Goal: Transaction & Acquisition: Purchase product/service

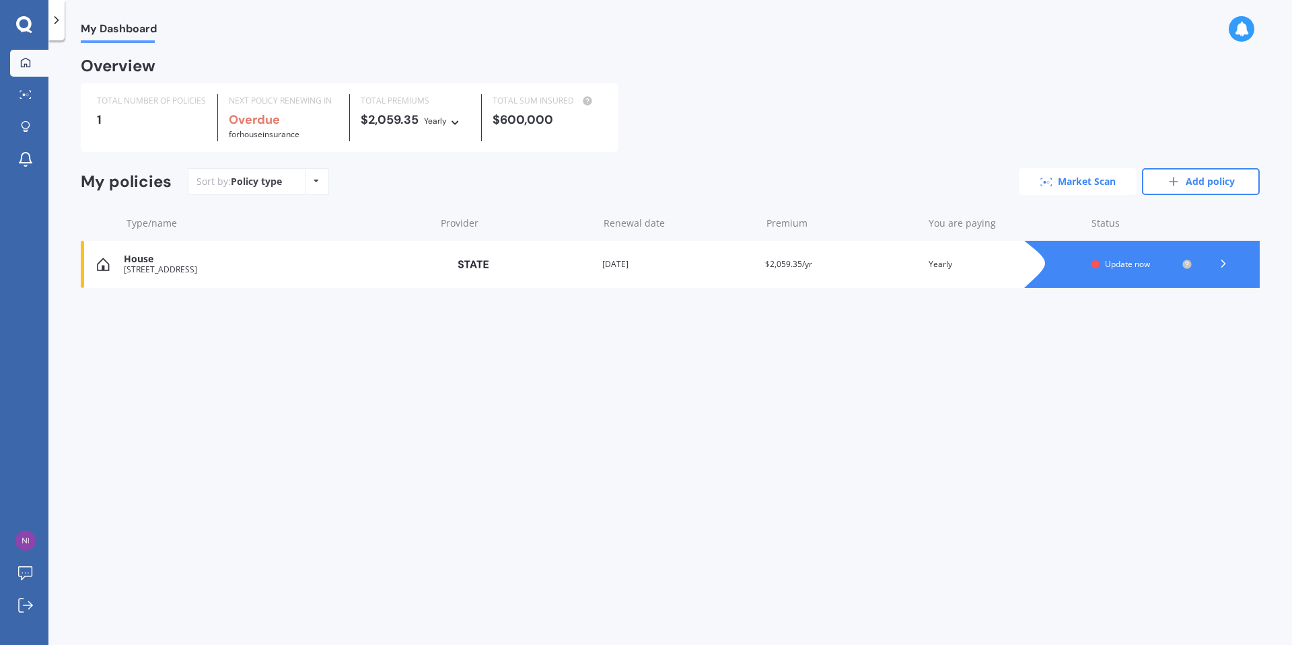
click at [1082, 174] on link "Market Scan" at bounding box center [1078, 181] width 118 height 27
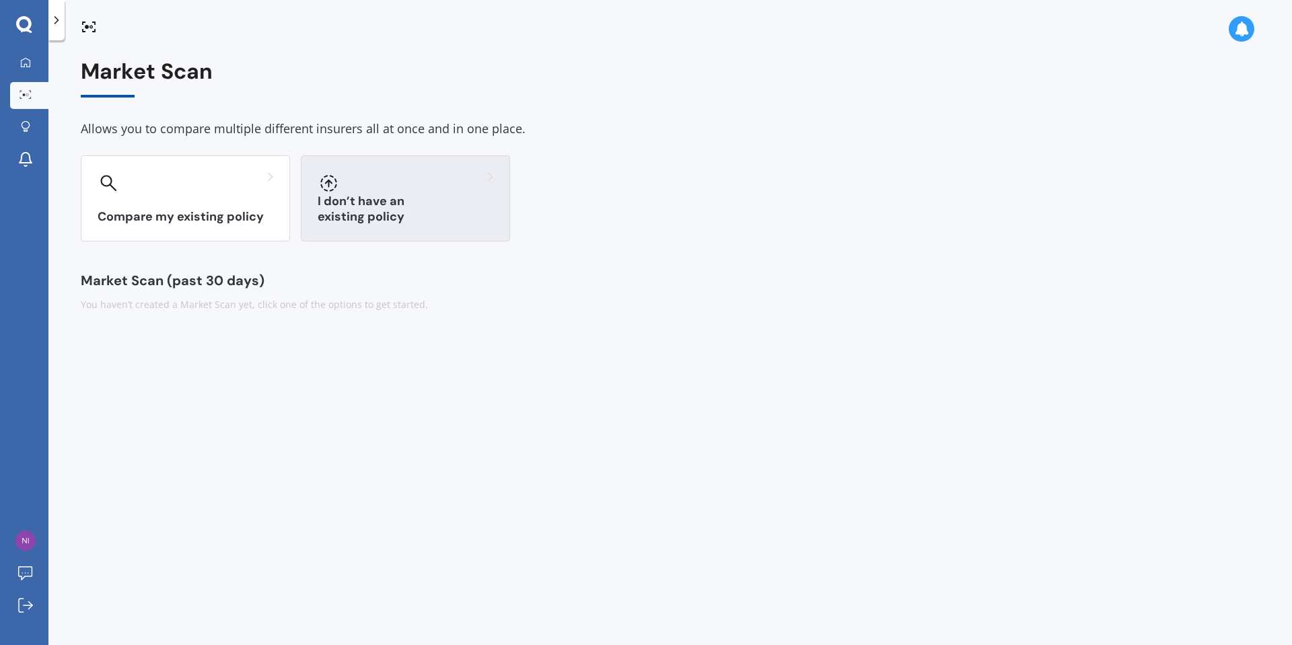
click at [349, 225] on div "I don’t have an existing policy" at bounding box center [405, 198] width 209 height 86
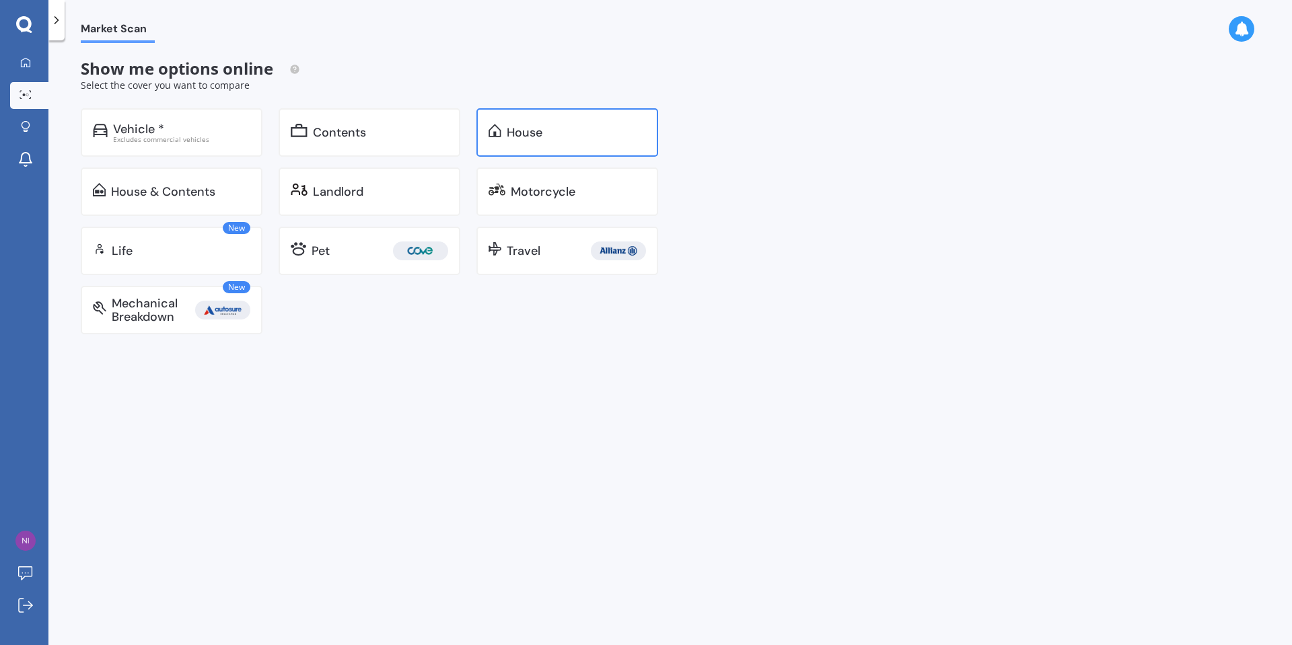
click at [506, 151] on div "House" at bounding box center [568, 132] width 182 height 48
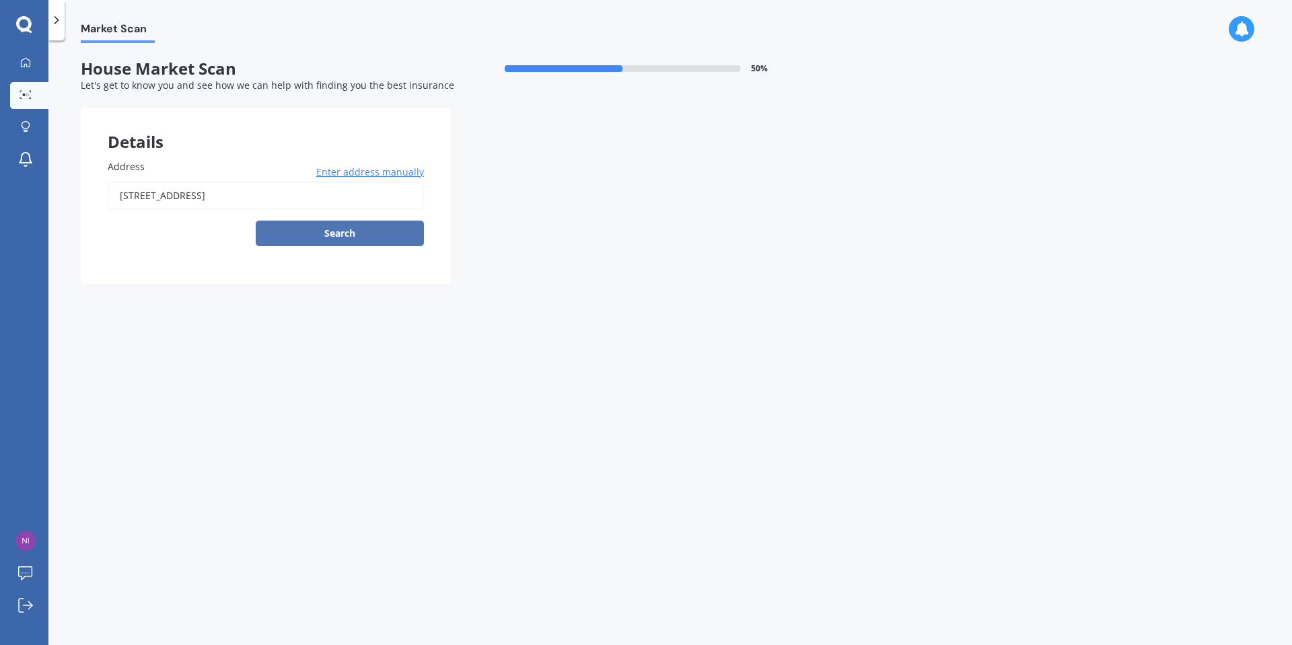
click at [351, 224] on button "Search" at bounding box center [340, 234] width 168 height 26
type input "22 Manurere Street, Hei Hei, Christchurch 8042"
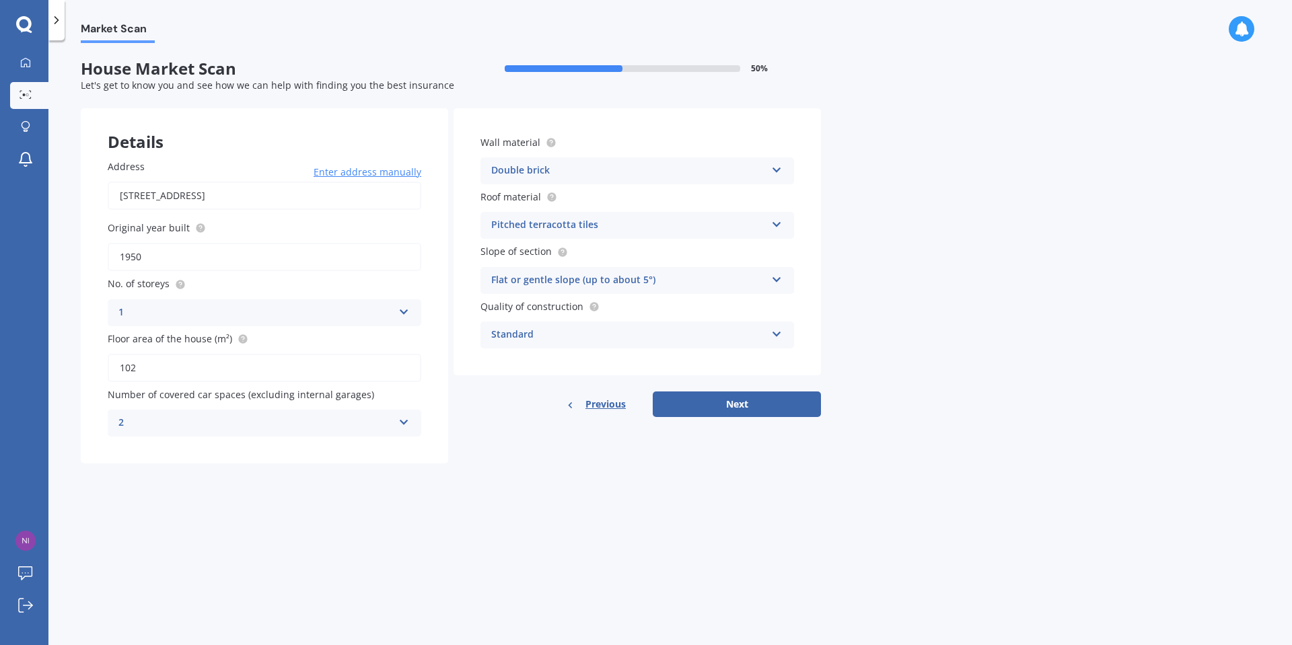
click at [569, 172] on div "Double brick" at bounding box center [628, 171] width 275 height 16
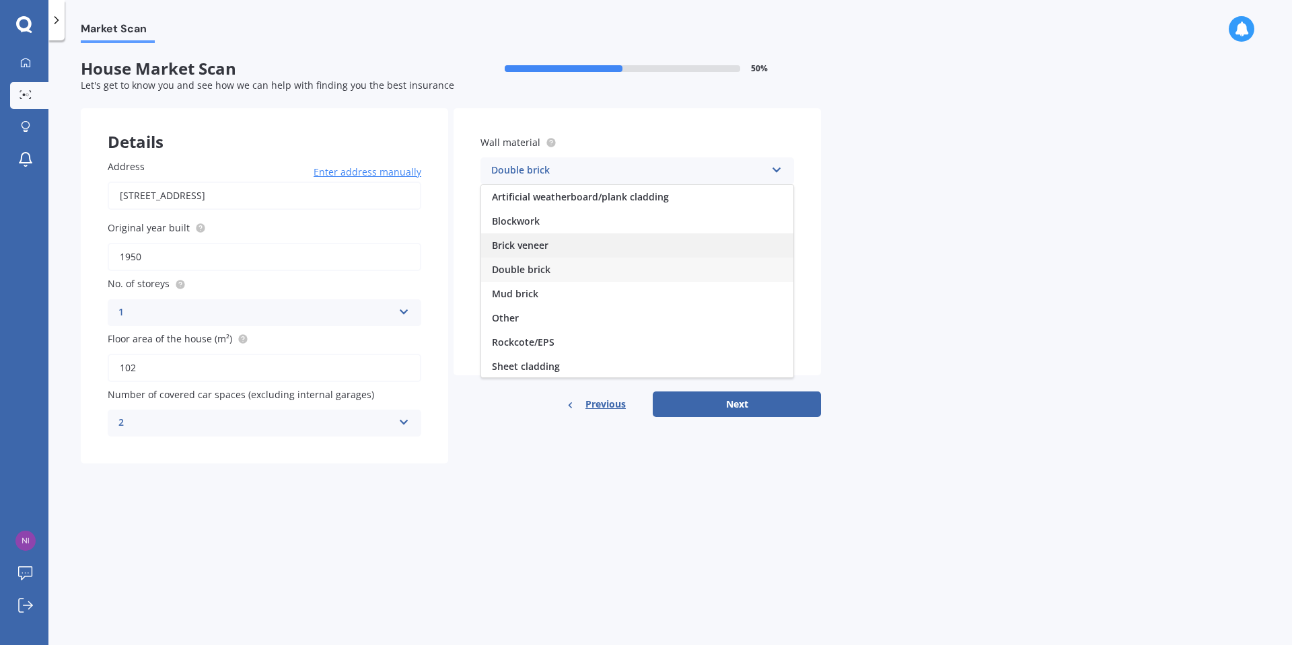
click at [543, 250] on span "Brick veneer" at bounding box center [520, 245] width 57 height 13
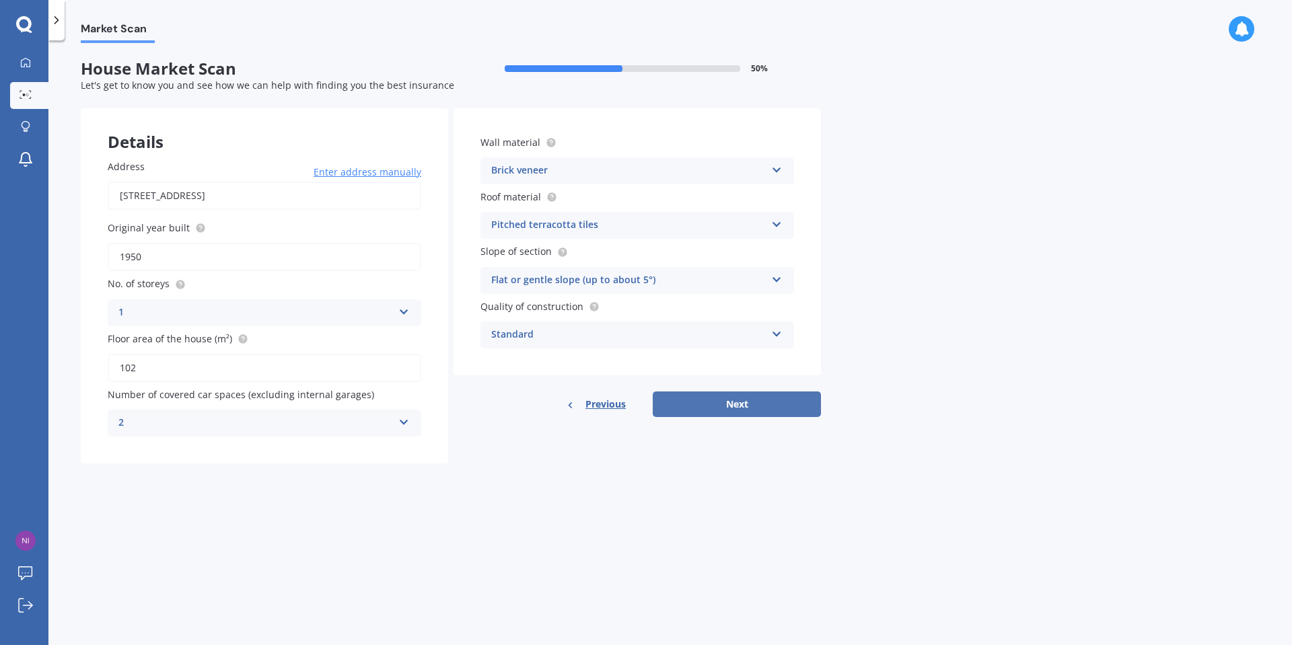
click at [759, 410] on button "Next" at bounding box center [737, 405] width 168 height 26
select select "23"
select select "06"
select select "1977"
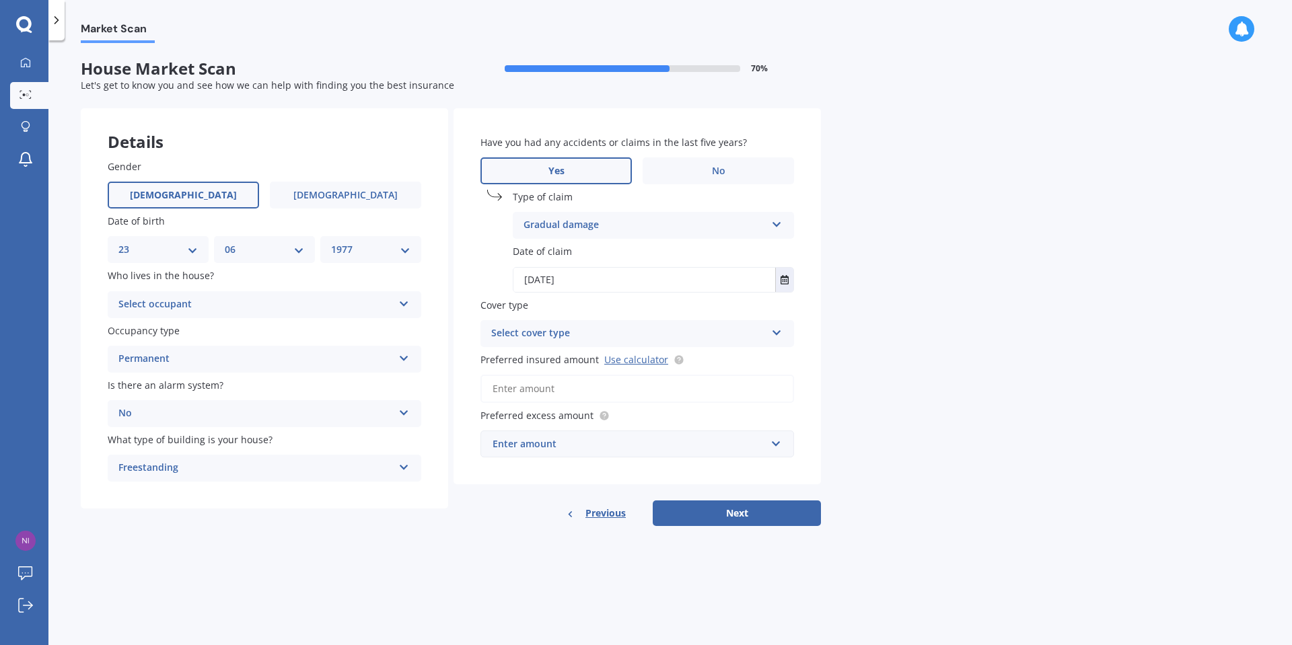
click at [759, 213] on div "Gradual damage Accidental damage Broken glass Burglary or theft Earthquake Fire…" at bounding box center [653, 225] width 281 height 27
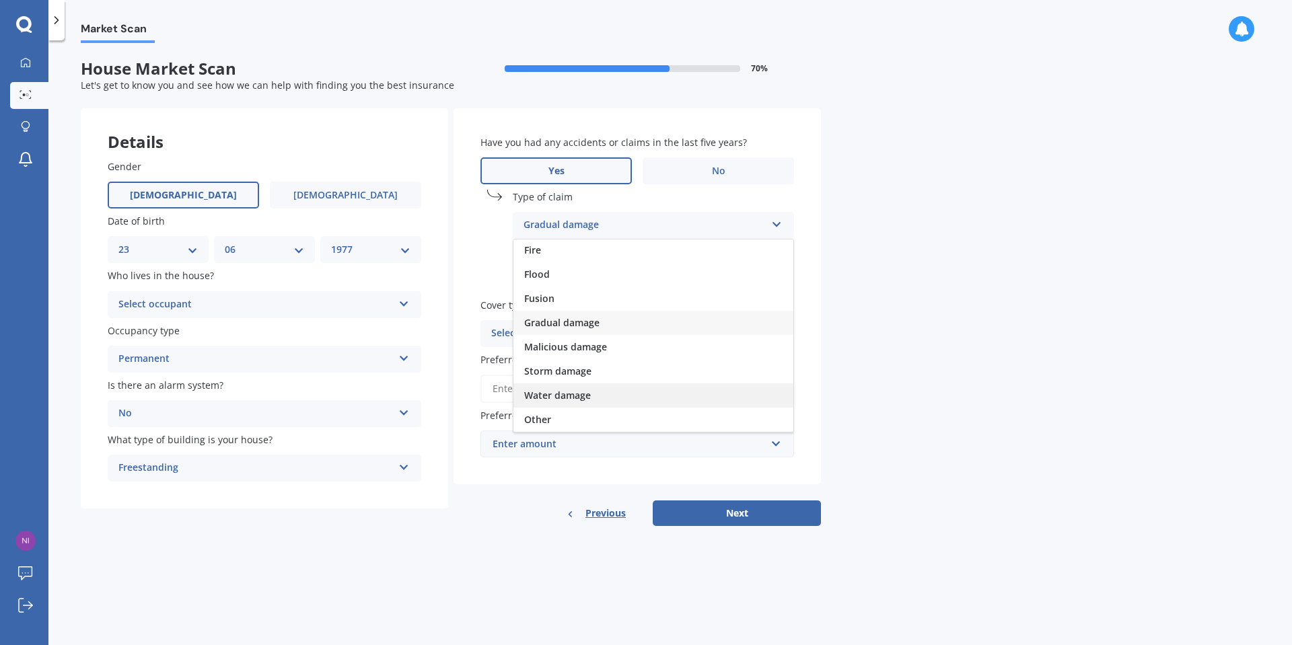
click at [608, 392] on div "Water damage" at bounding box center [654, 396] width 280 height 24
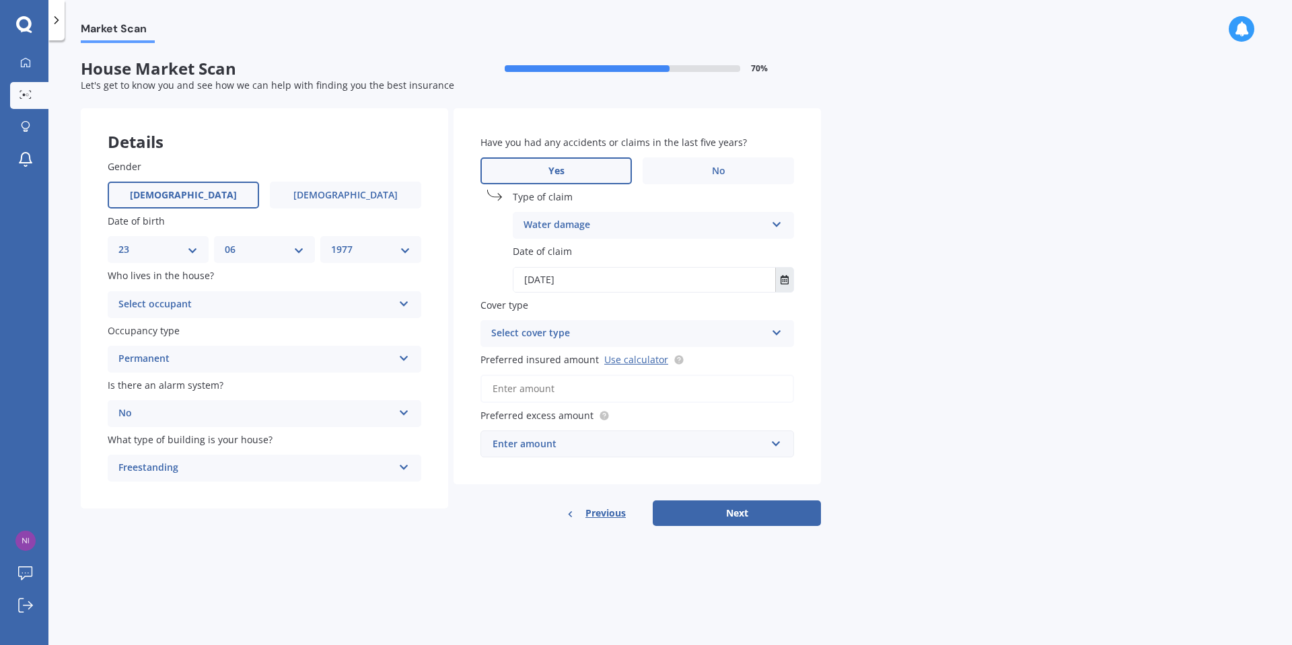
click at [783, 283] on icon "Select date" at bounding box center [785, 279] width 8 height 9
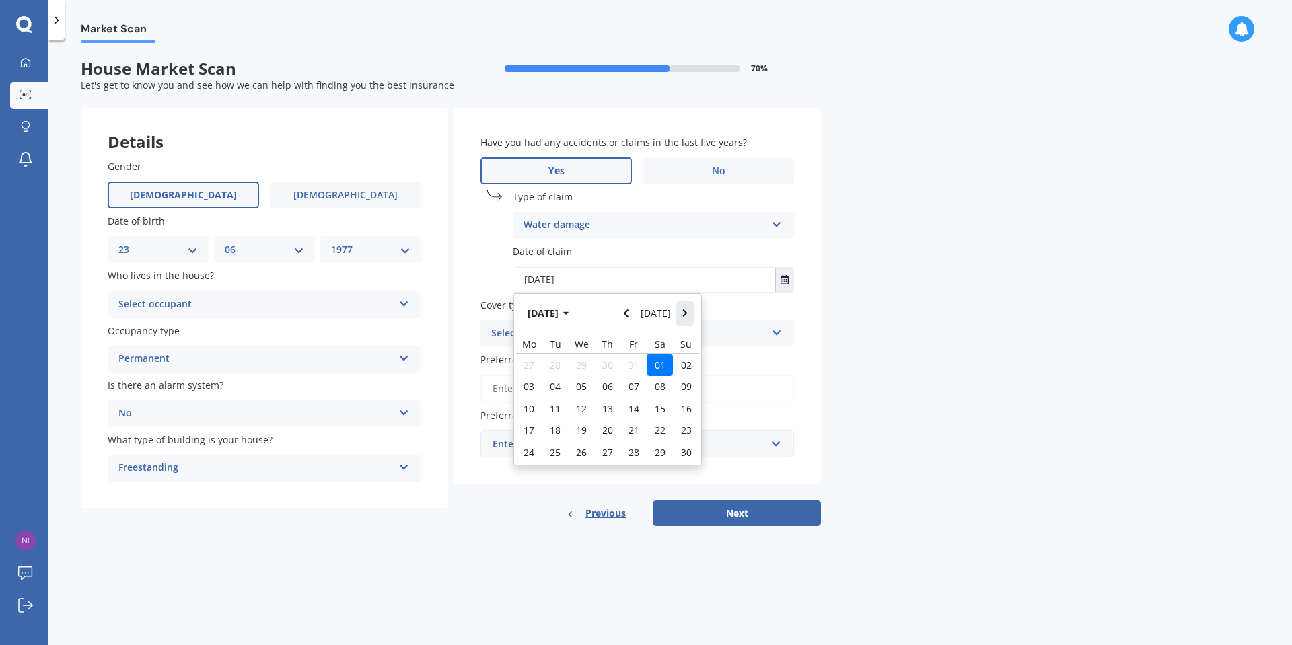
click at [685, 313] on icon "Navigate forward" at bounding box center [685, 313] width 6 height 9
click at [685, 312] on icon "Navigate forward" at bounding box center [684, 314] width 5 height 8
click at [612, 364] on span "01" at bounding box center [607, 365] width 11 height 13
type input "01/06/2023"
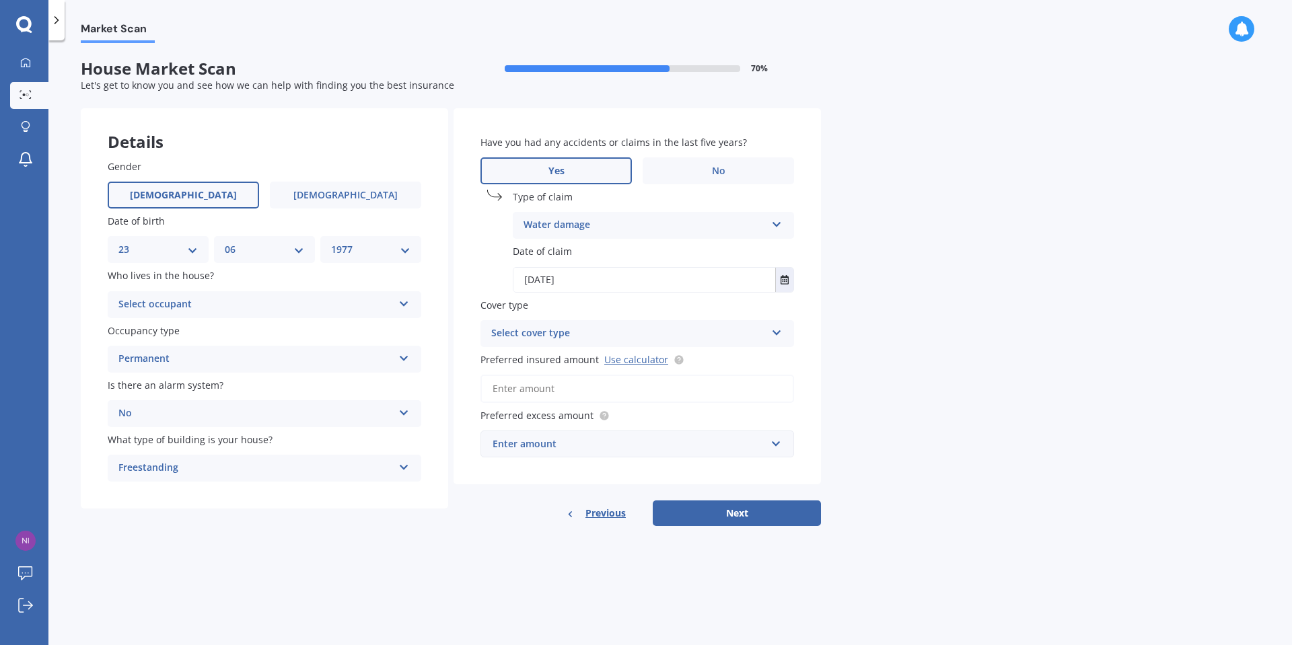
click at [619, 341] on div "Select cover type" at bounding box center [628, 334] width 275 height 16
click at [588, 335] on div "High" at bounding box center [628, 334] width 275 height 16
click at [564, 323] on div "Select cover type High" at bounding box center [638, 333] width 314 height 27
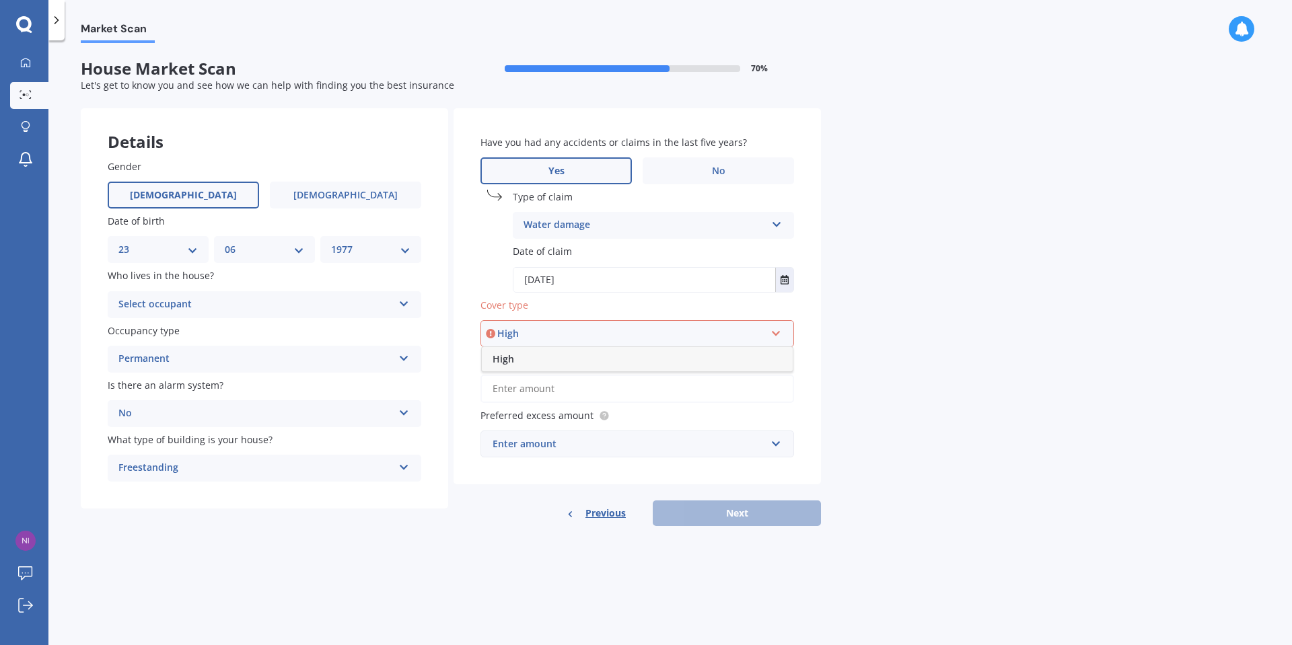
click at [498, 273] on div "Date of claim 01/06/2023 Jun 2023 Today Mo Tu We Th Fr Sa Su 29 30 31 01 02 03 …" at bounding box center [638, 268] width 314 height 48
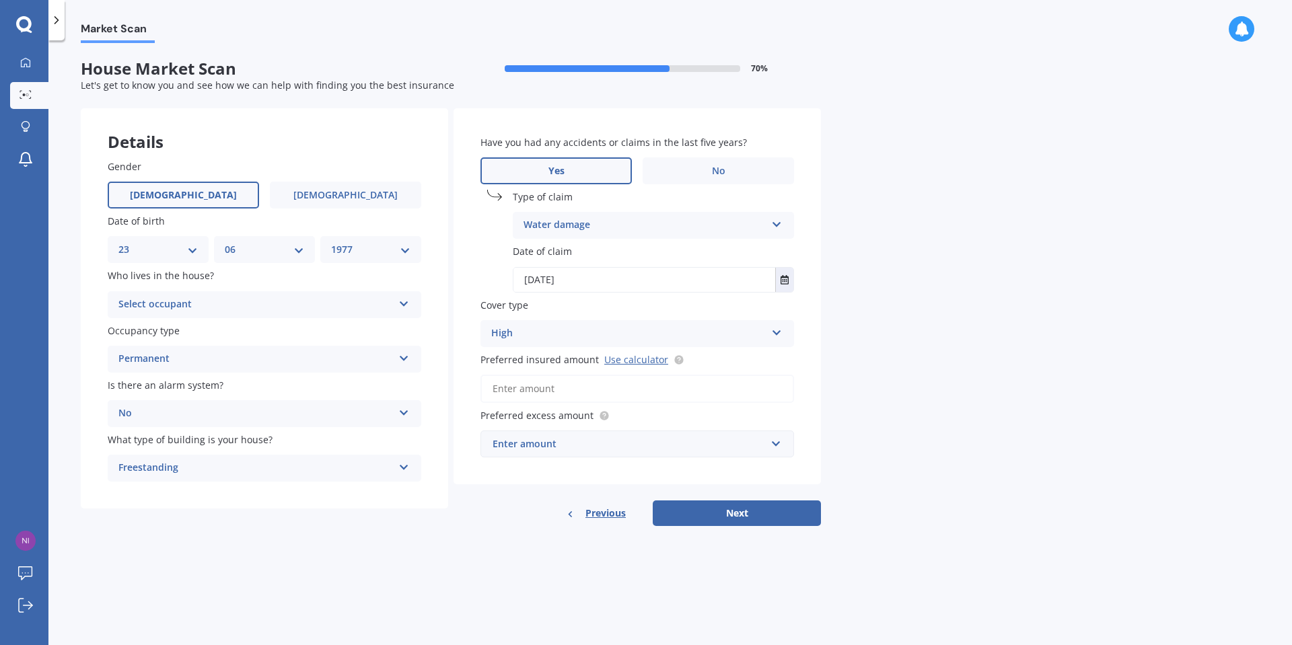
click at [508, 333] on div "High" at bounding box center [628, 334] width 275 height 16
click at [538, 386] on input "Preferred insured amount Use calculator" at bounding box center [638, 389] width 314 height 28
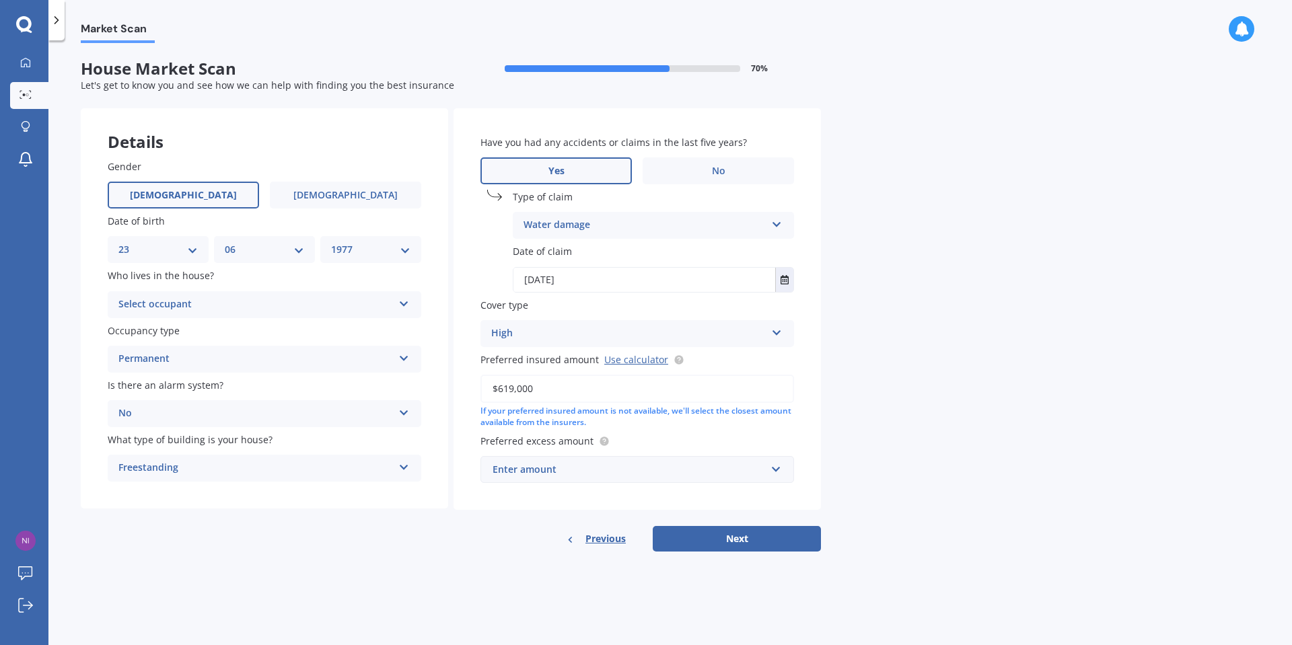
type input "$619,000"
click at [741, 468] on div "Enter amount" at bounding box center [629, 469] width 273 height 15
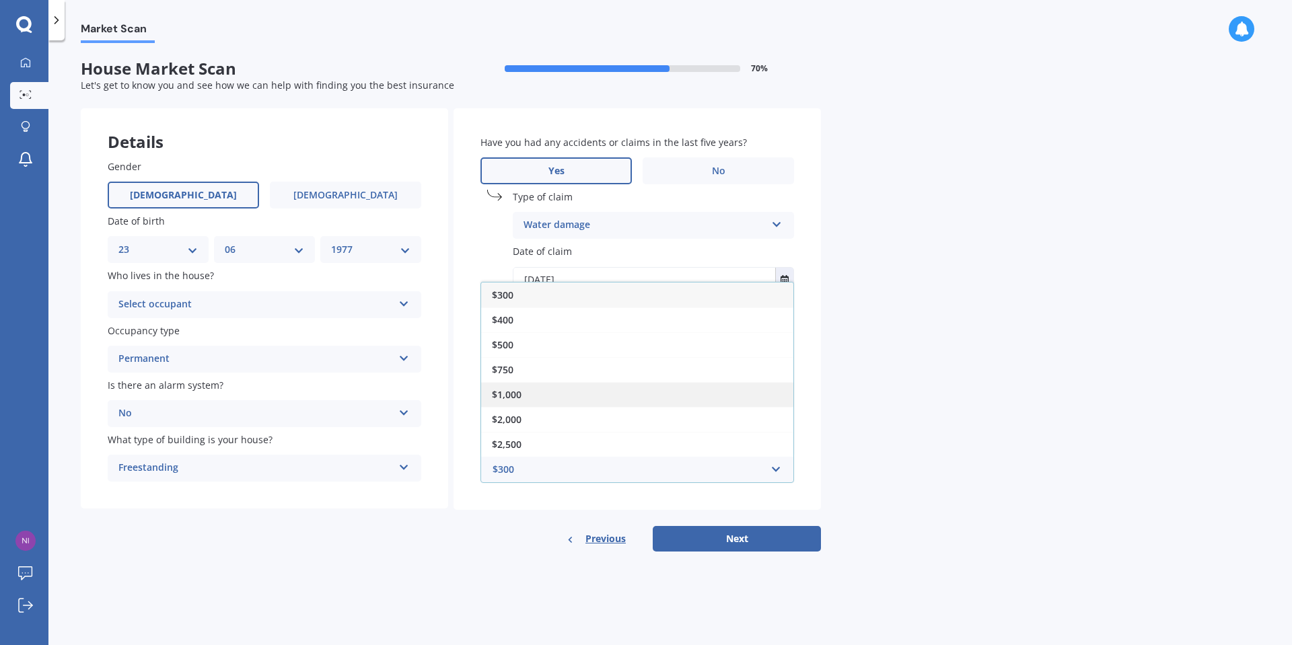
click at [535, 394] on div "$1,000" at bounding box center [637, 394] width 312 height 25
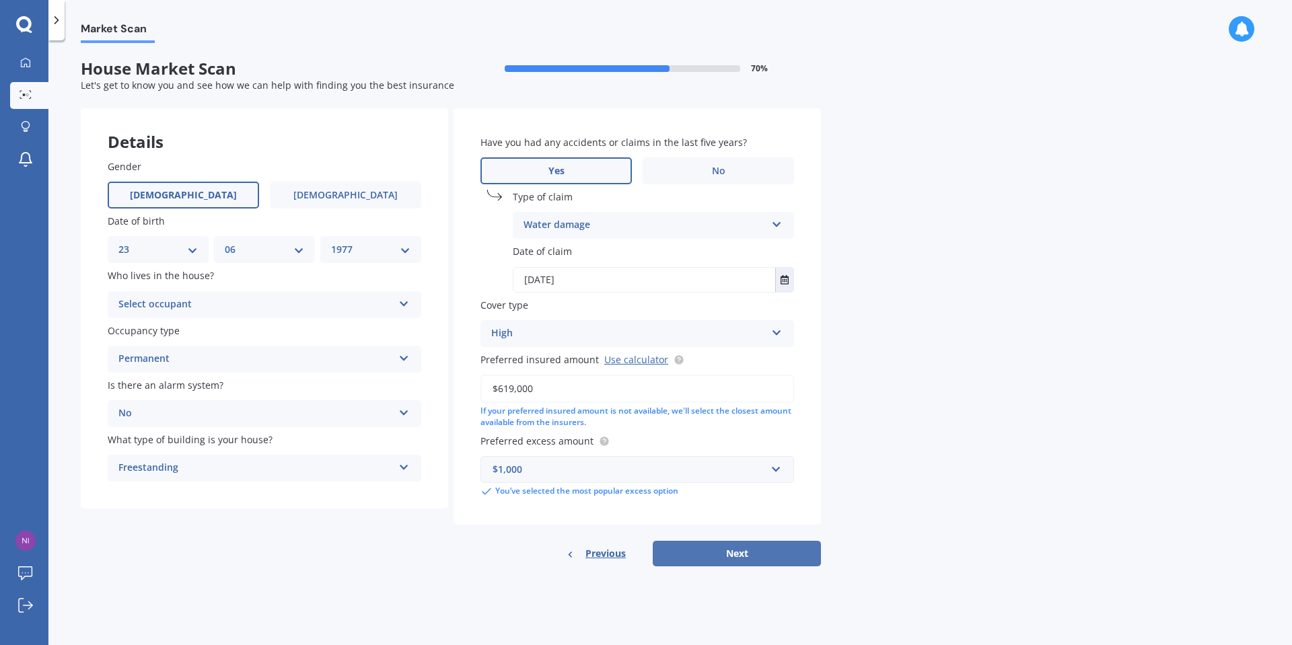
click at [742, 551] on button "Next" at bounding box center [737, 554] width 168 height 26
click at [321, 310] on div "Select occupant" at bounding box center [259, 304] width 268 height 15
click at [184, 337] on div "Owner" at bounding box center [264, 330] width 311 height 24
click at [736, 550] on button "Next" at bounding box center [737, 554] width 168 height 26
select select "23"
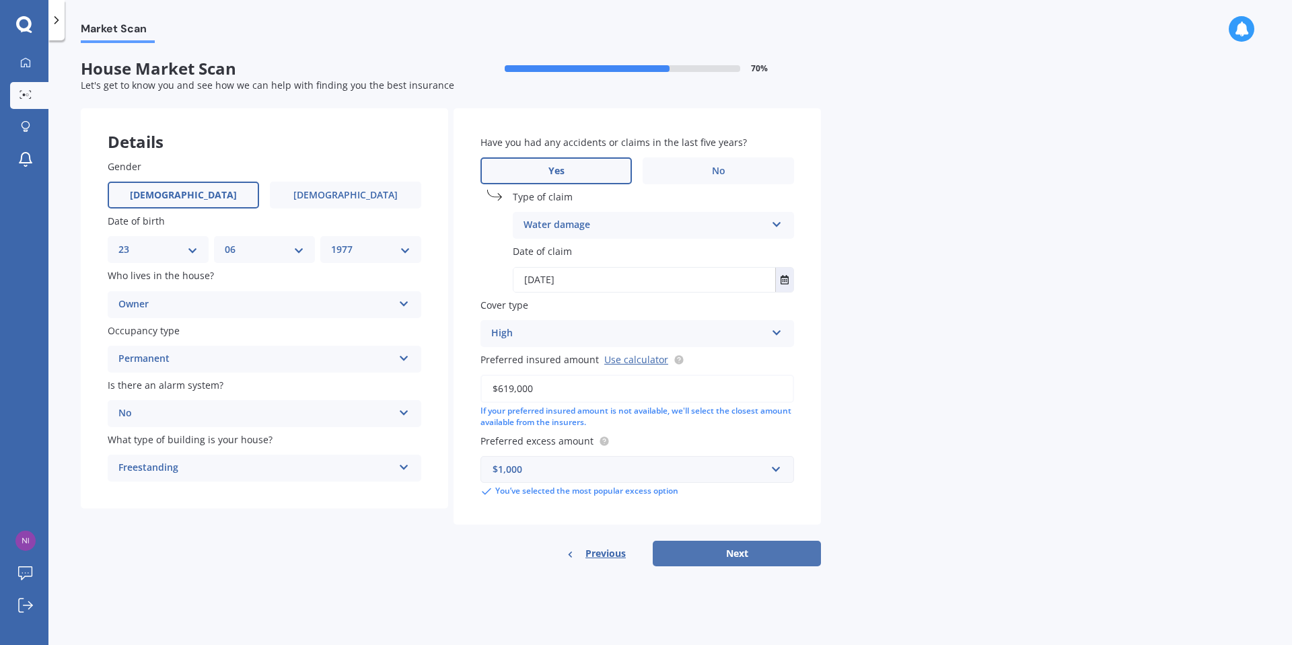
select select "06"
select select "1977"
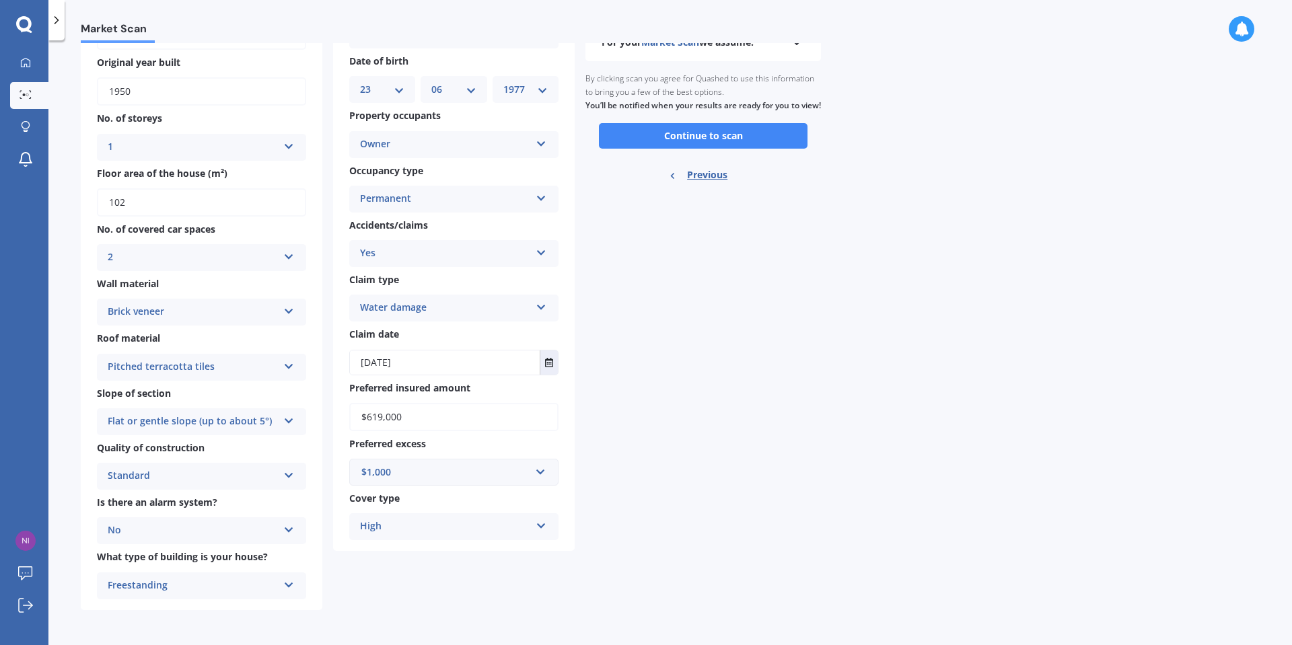
scroll to position [52, 0]
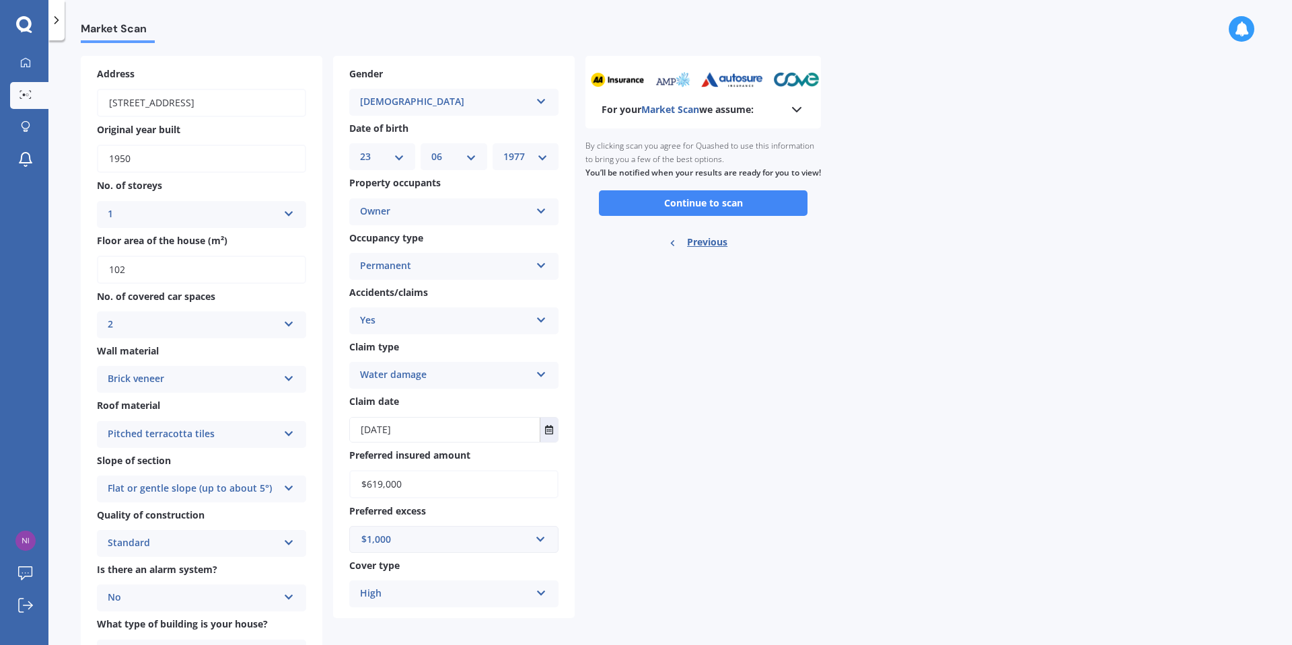
click at [548, 596] on div "High High" at bounding box center [453, 594] width 209 height 27
click at [685, 572] on div "For your Market Scan we assume: Ready to go By clicking scan you agree for Quas…" at bounding box center [704, 367] width 236 height 622
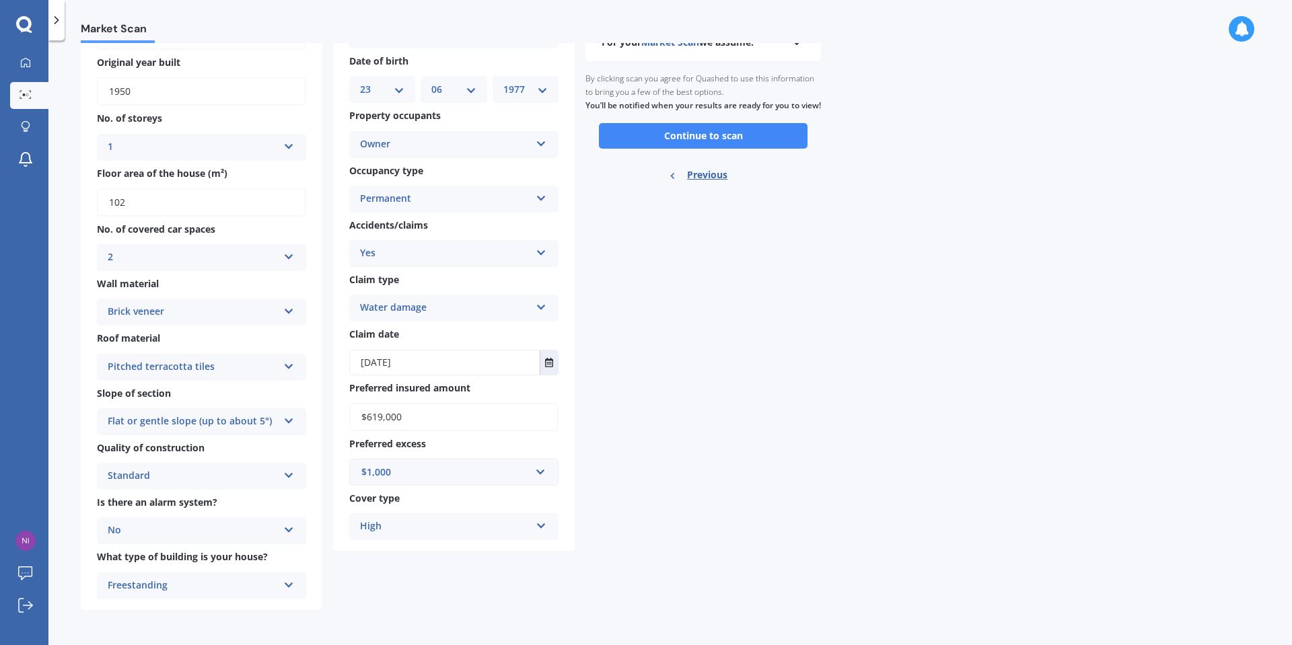
scroll to position [0, 0]
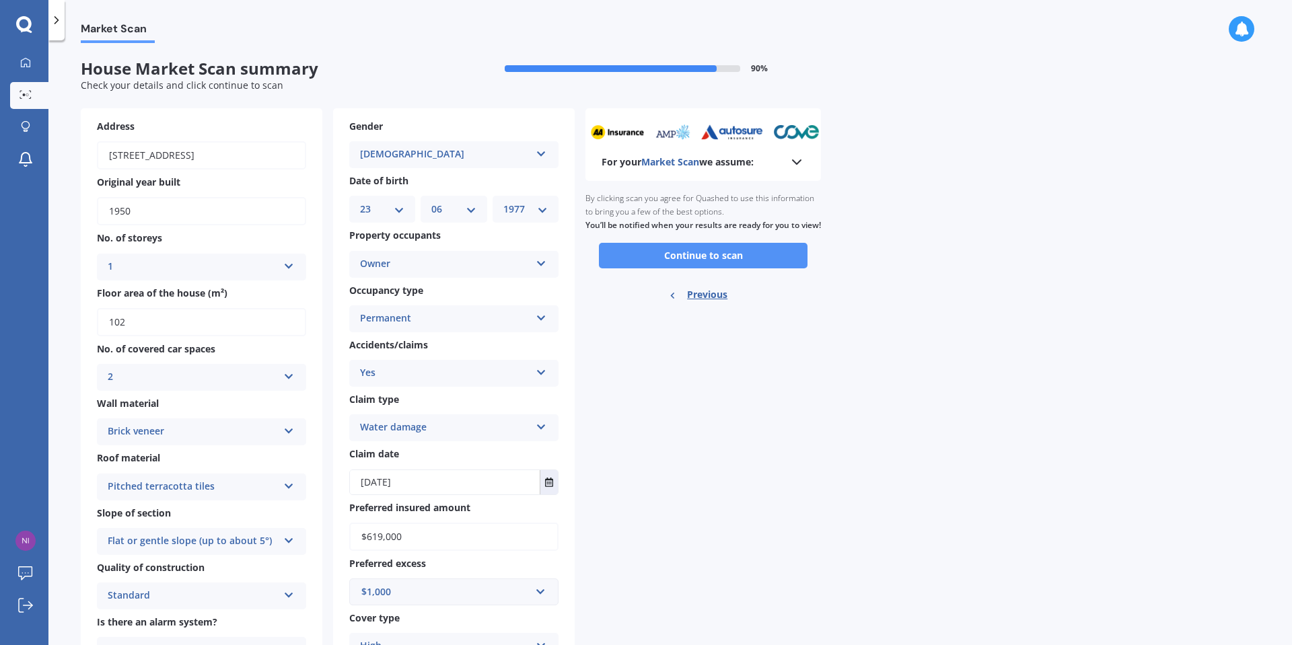
click at [678, 256] on button "Continue to scan" at bounding box center [703, 256] width 209 height 26
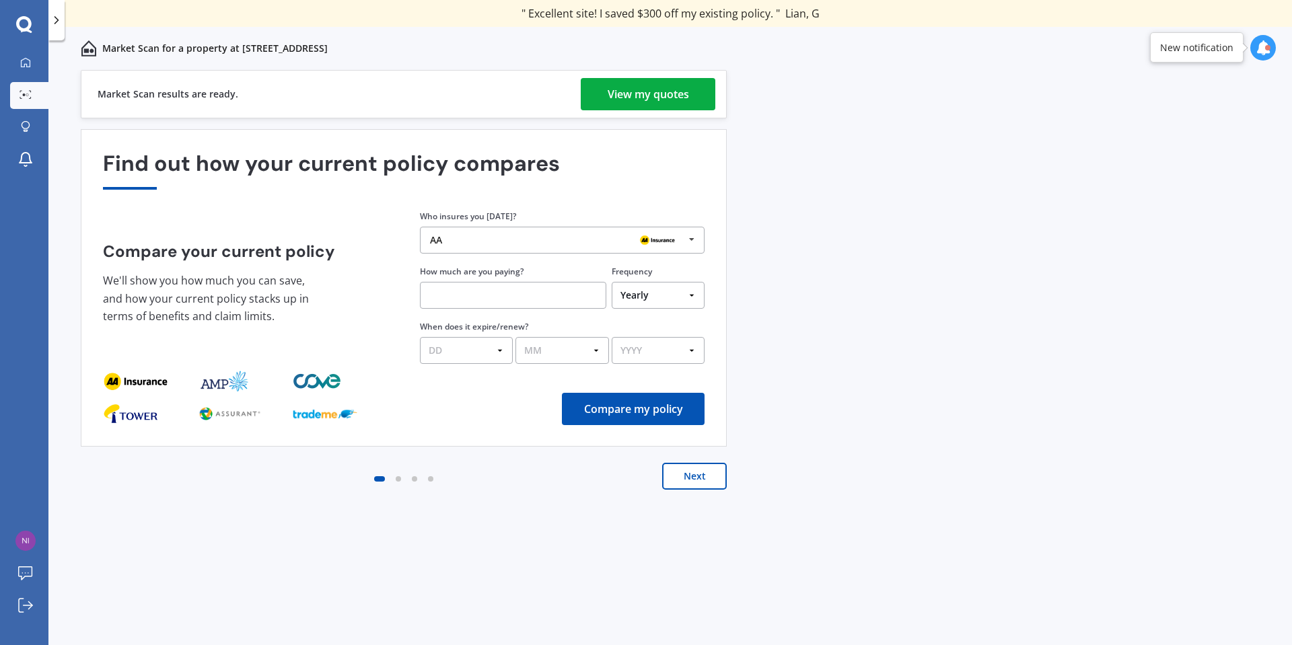
click at [700, 95] on link "View my quotes" at bounding box center [648, 94] width 135 height 32
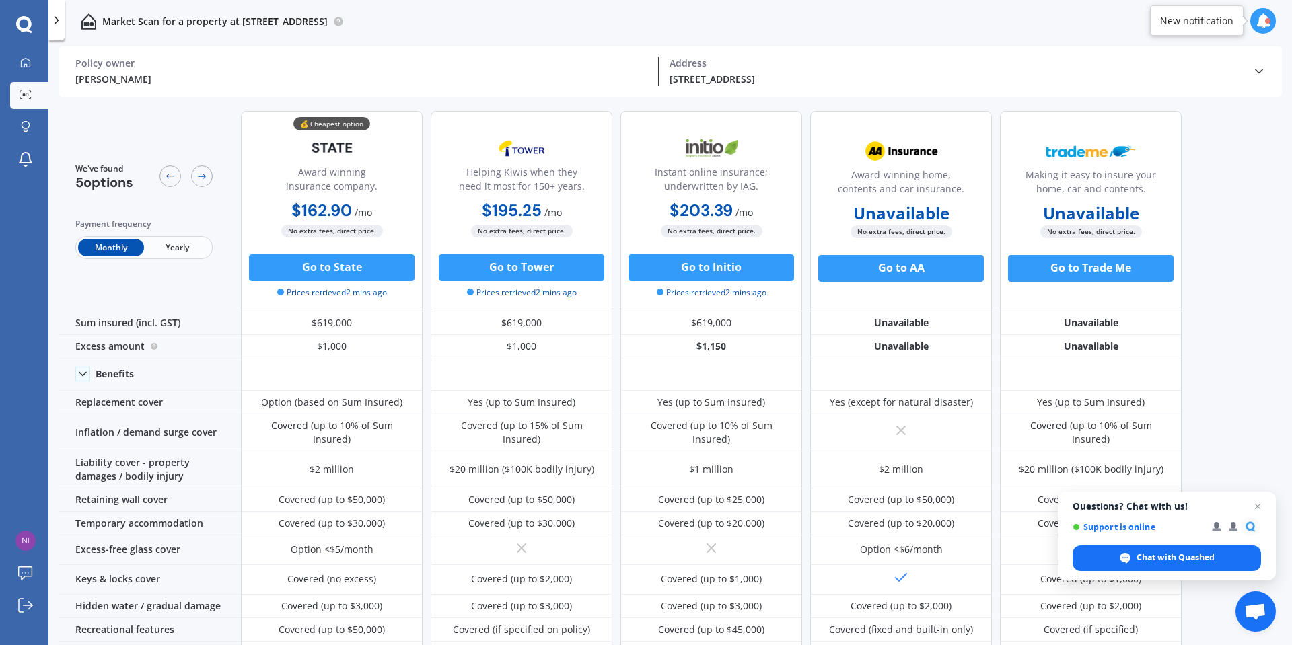
click at [187, 253] on span "Yearly" at bounding box center [177, 247] width 66 height 17
click at [192, 178] on div at bounding box center [202, 177] width 22 height 22
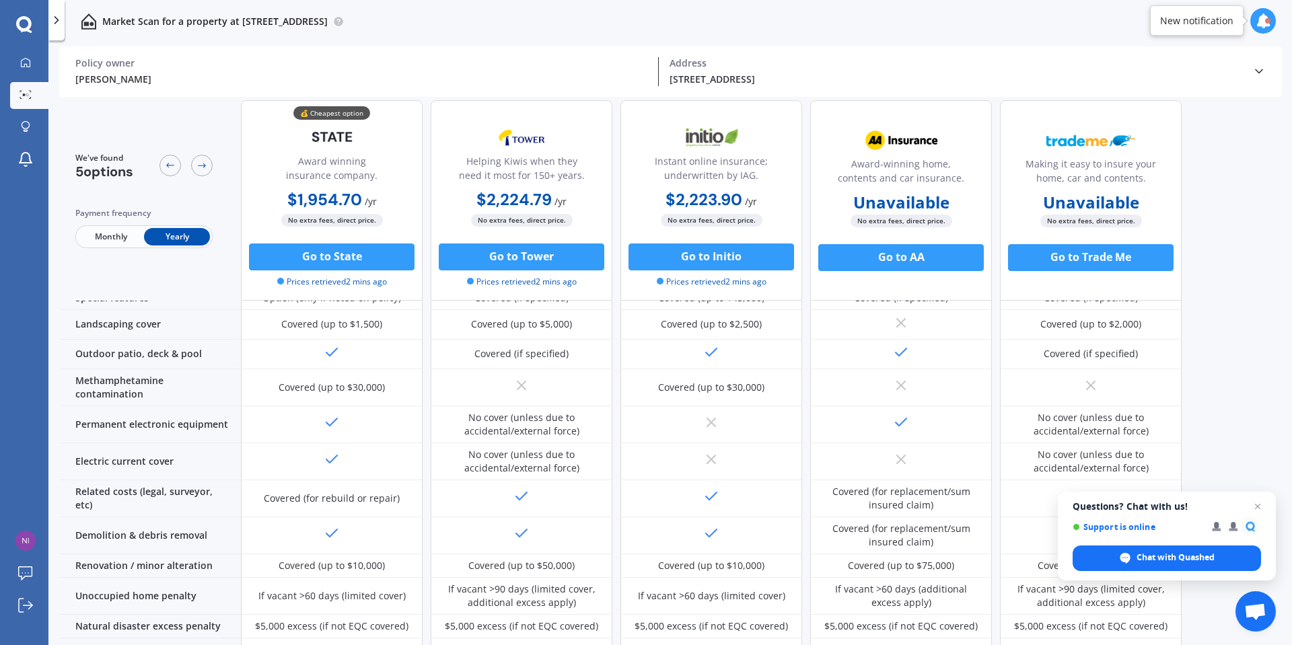
scroll to position [477, 0]
